Goal: Task Accomplishment & Management: Use online tool/utility

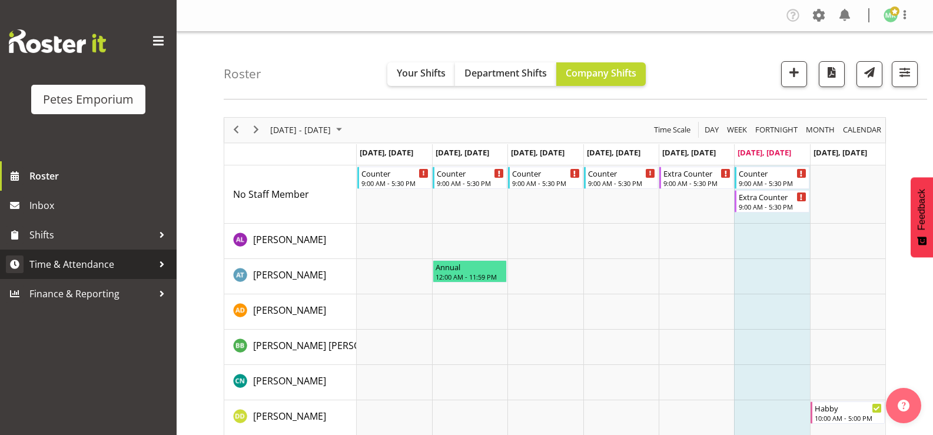
click at [62, 269] on span "Time & Attendance" at bounding box center [91, 265] width 124 height 18
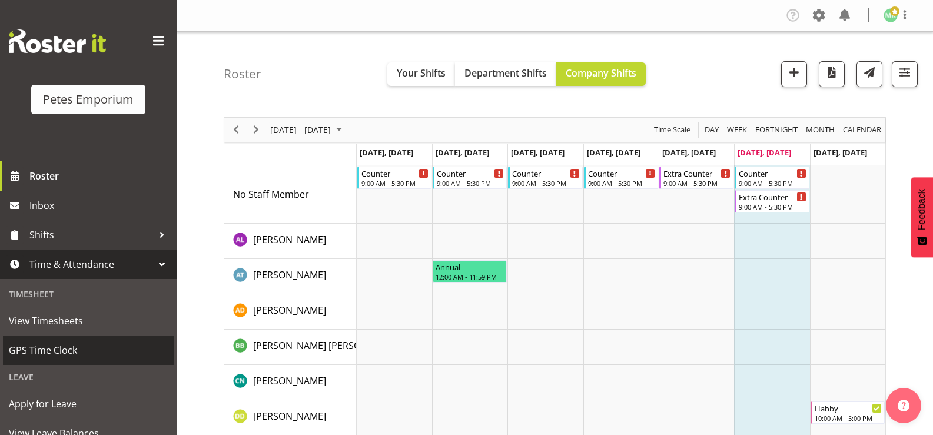
click at [57, 352] on span "GPS Time Clock" at bounding box center [88, 351] width 159 height 18
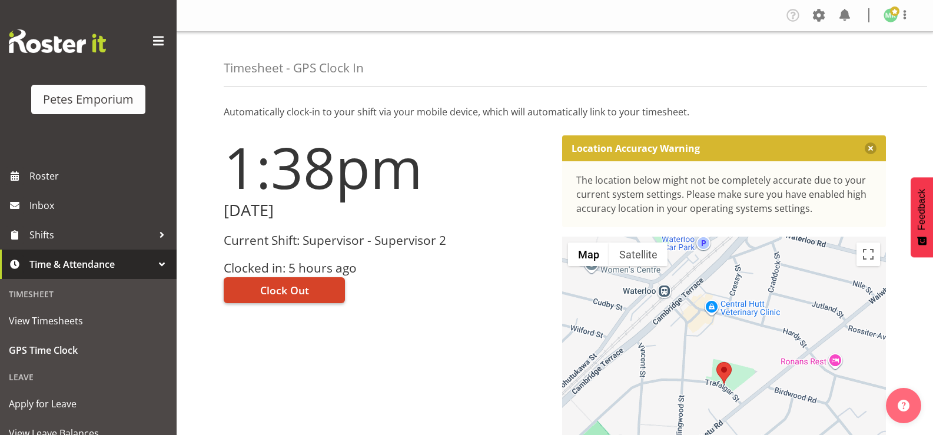
click at [320, 287] on button "Clock Out" at bounding box center [284, 290] width 121 height 26
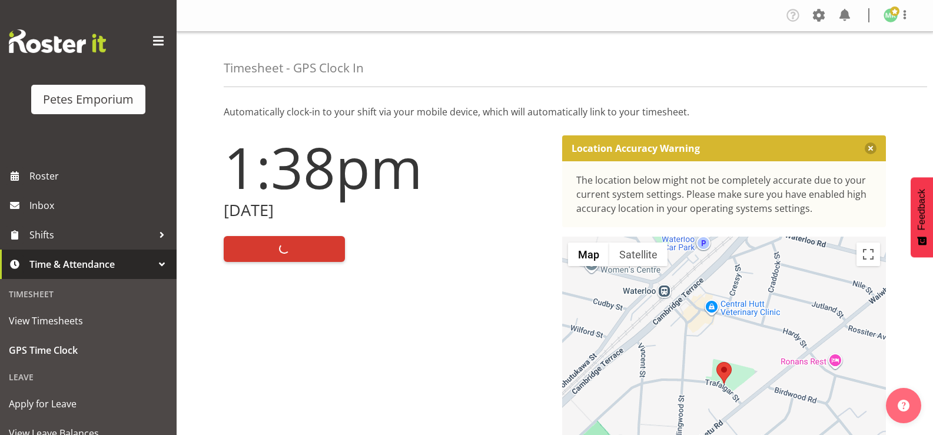
click at [892, 18] on img at bounding box center [891, 15] width 14 height 14
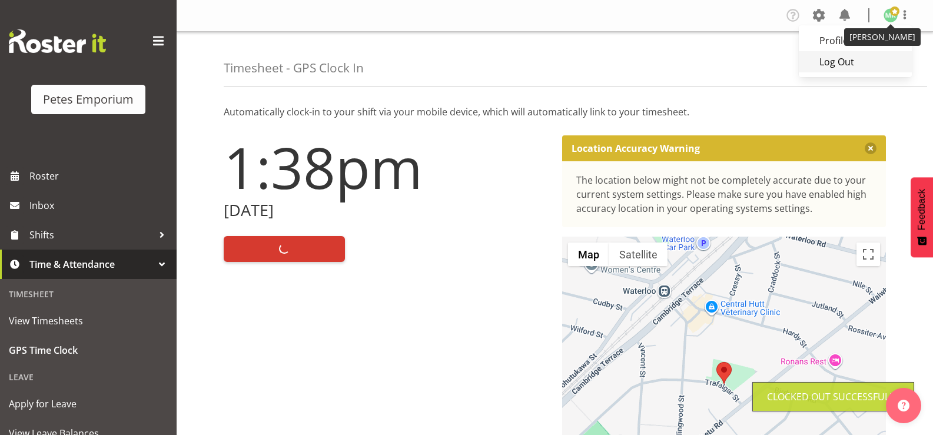
click at [842, 67] on link "Log Out" at bounding box center [855, 61] width 113 height 21
